Goal: Task Accomplishment & Management: Complete application form

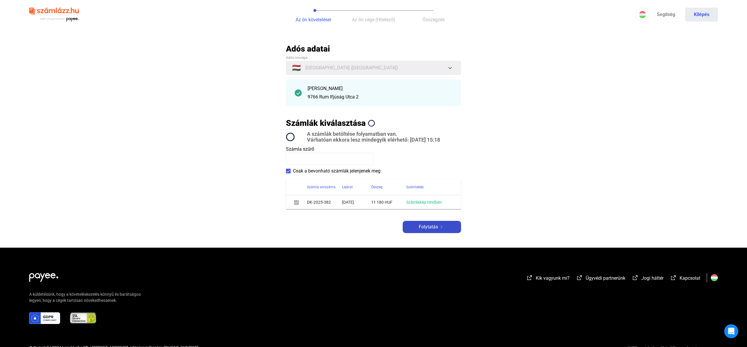
click at [432, 230] on span "Folytatás" at bounding box center [428, 227] width 19 height 7
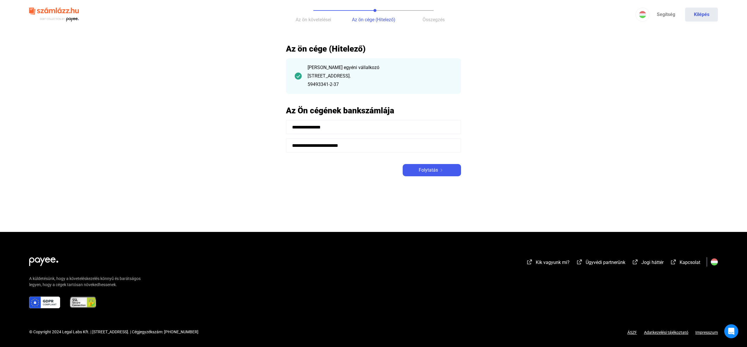
click at [378, 149] on input "**********" at bounding box center [373, 146] width 175 height 14
click at [439, 165] on button "Folytatás" at bounding box center [432, 170] width 58 height 12
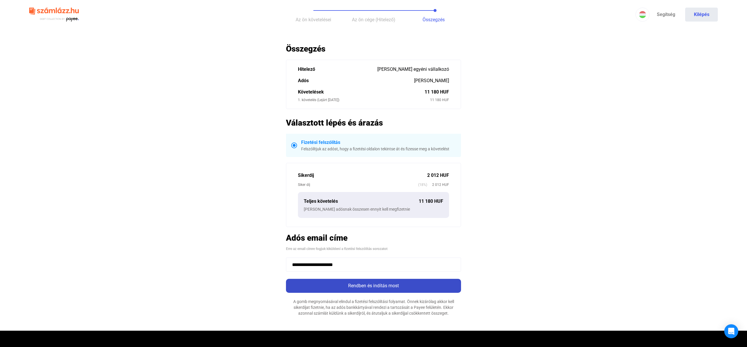
click at [370, 291] on button "Rendben és indítás most" at bounding box center [373, 286] width 175 height 14
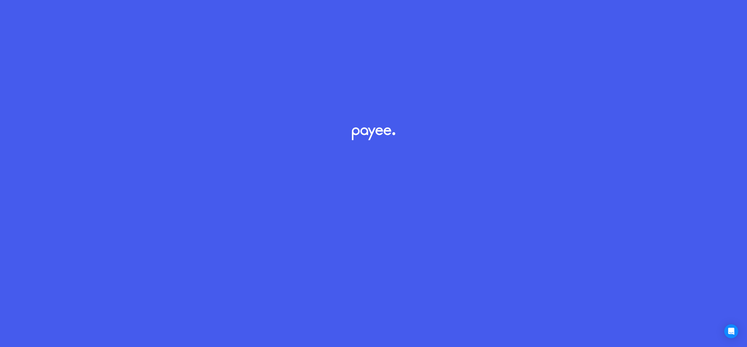
click at [380, 277] on div at bounding box center [373, 173] width 747 height 347
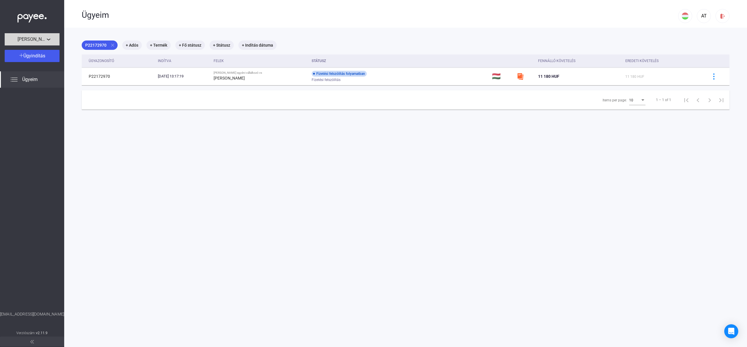
click at [27, 39] on span "[PERSON_NAME] egyéni vállalkozó" at bounding box center [32, 39] width 29 height 7
click at [33, 50] on span "[PERSON_NAME] egyéni vállalkozó" at bounding box center [40, 52] width 63 height 7
click at [113, 45] on mat-icon "close" at bounding box center [112, 45] width 5 height 5
click at [111, 45] on mat-chip "+ Ügyazonosító" at bounding box center [100, 45] width 36 height 9
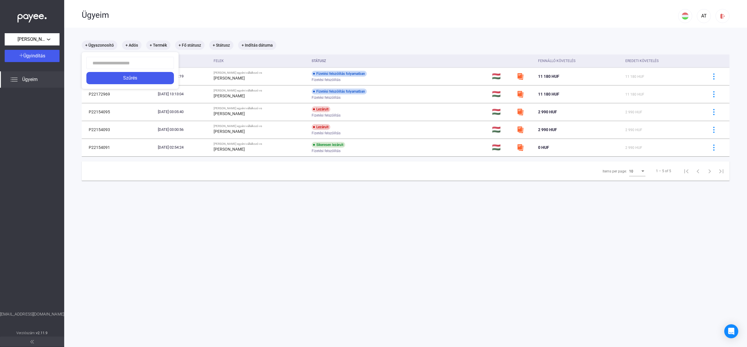
click at [279, 191] on div at bounding box center [373, 173] width 747 height 347
